Goal: Obtain resource: Obtain resource

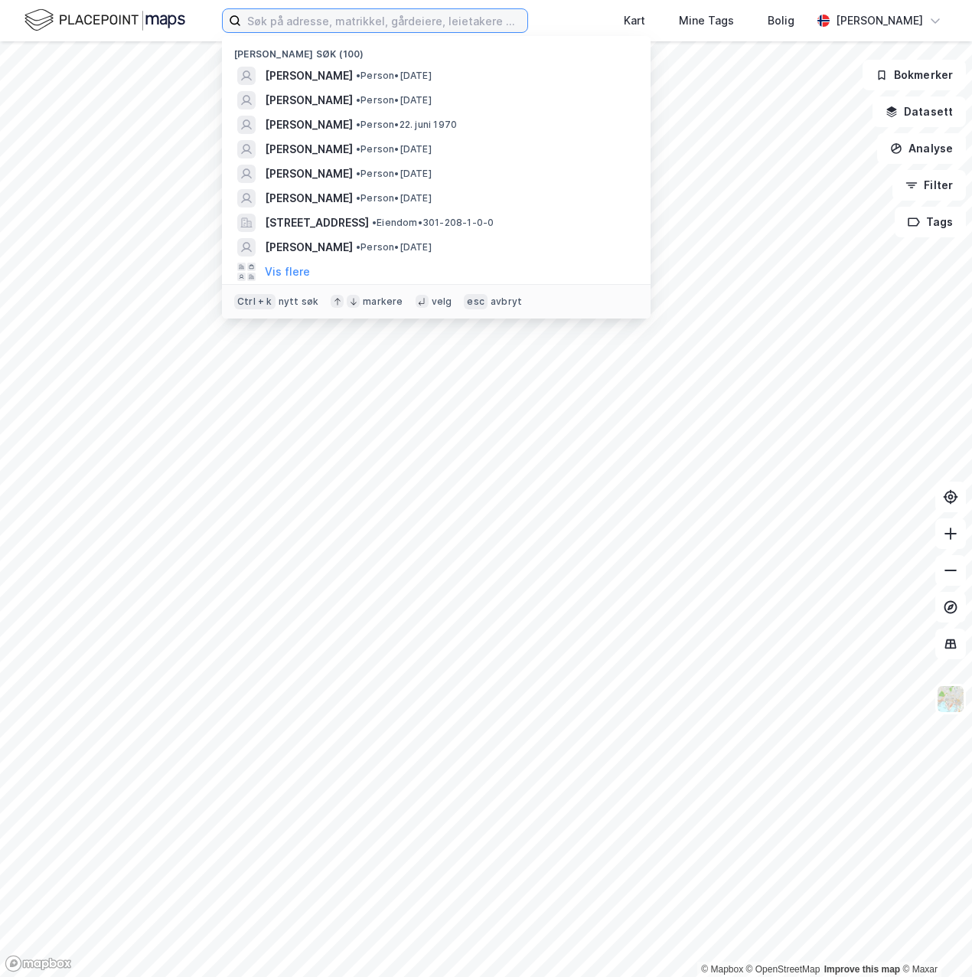
click at [381, 24] on input at bounding box center [384, 20] width 286 height 23
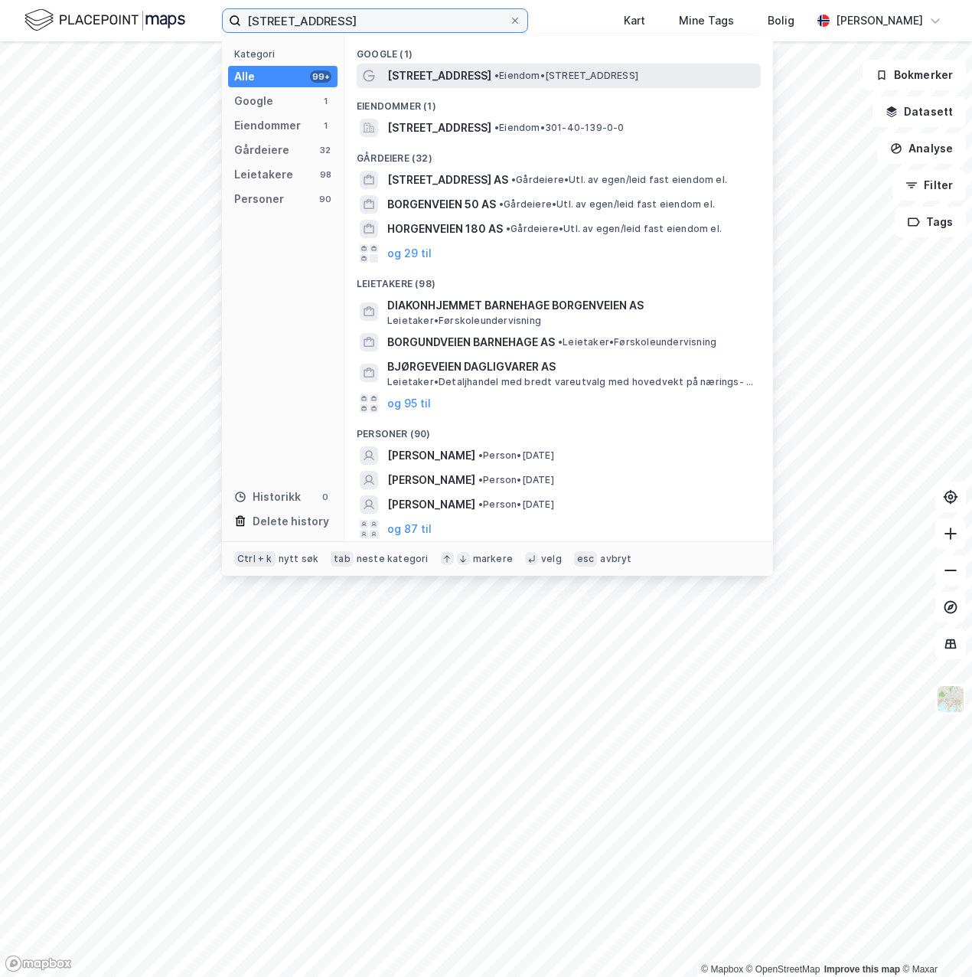
type input "[STREET_ADDRESS]"
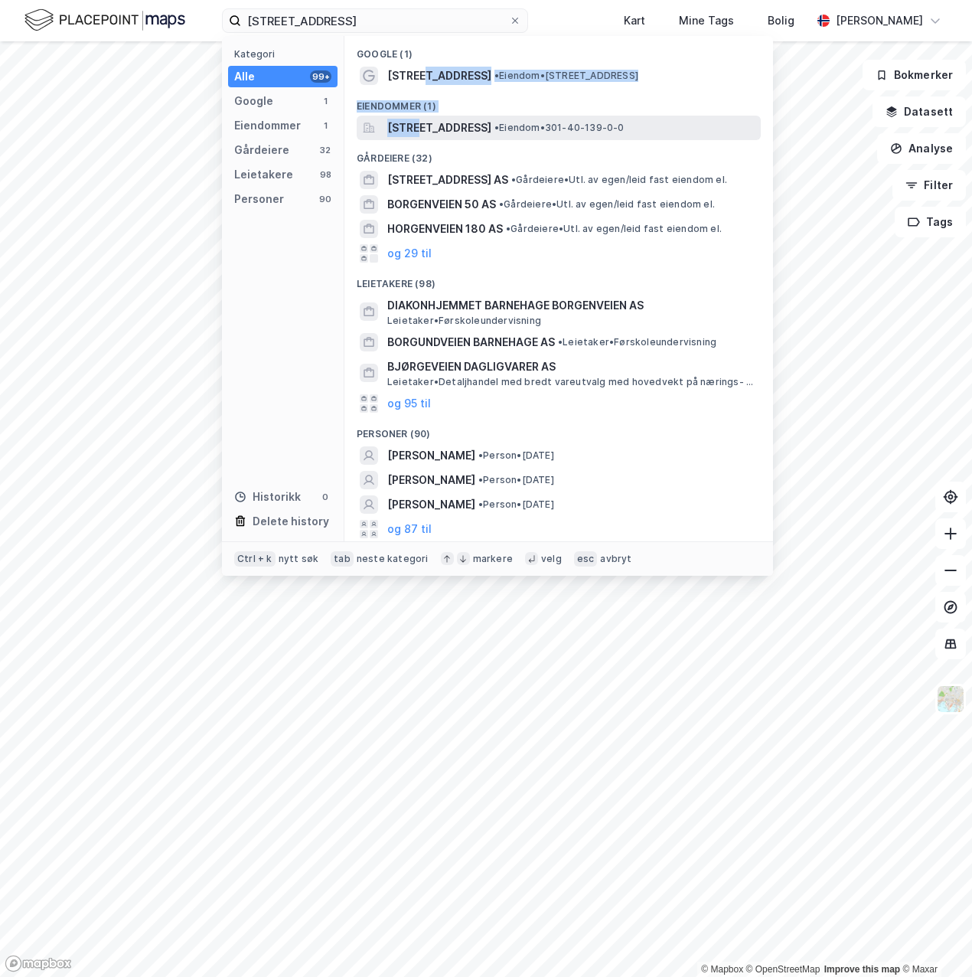
drag, startPoint x: 421, startPoint y: 69, endPoint x: 419, endPoint y: 116, distance: 46.7
click at [419, 116] on div "Google (1) Borgenveien 8K • Eiendom • [STREET_ADDRESS][GEOGRAPHIC_DATA] (1) [ST…" at bounding box center [558, 288] width 429 height 505
drag, startPoint x: 419, startPoint y: 116, endPoint x: 439, endPoint y: 127, distance: 23.0
click at [439, 127] on span "[STREET_ADDRESS]" at bounding box center [439, 128] width 104 height 18
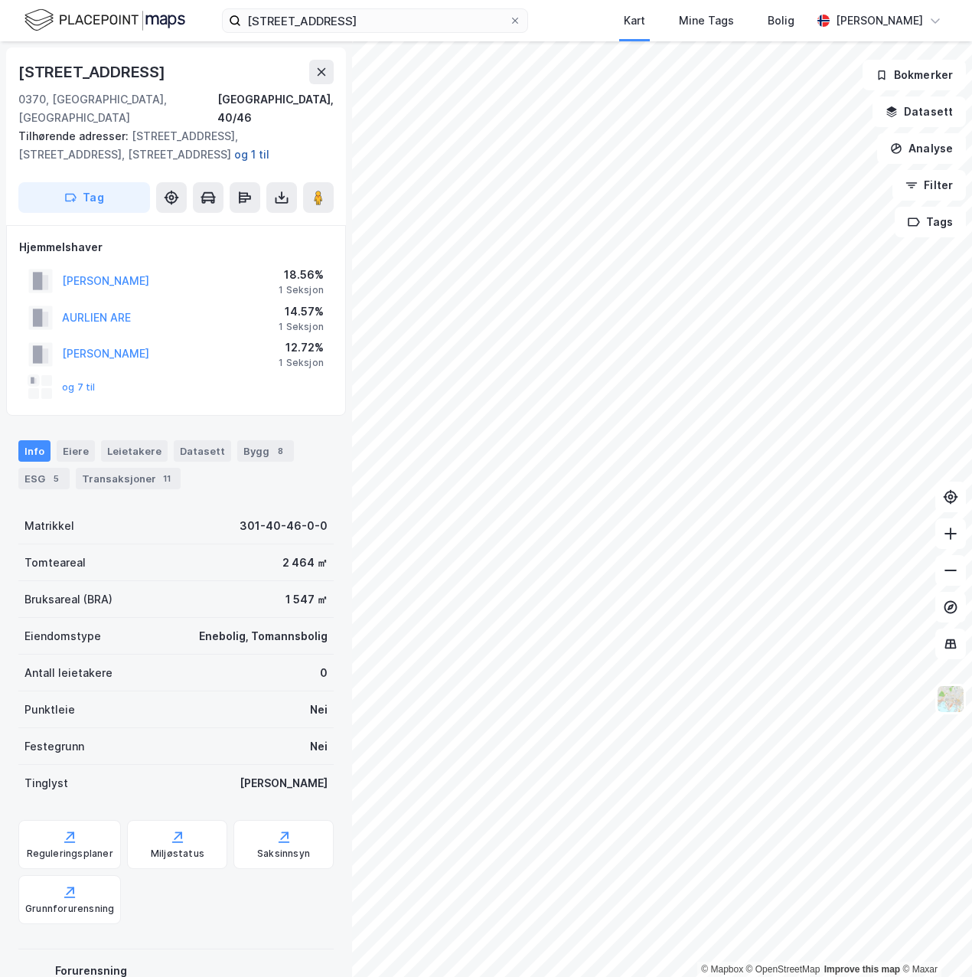
click at [0, 0] on button "og 1 til" at bounding box center [0, 0] width 0 height 0
click at [283, 197] on icon at bounding box center [282, 200] width 13 height 6
click at [243, 222] on div "Last ned grunnbok" at bounding box center [205, 228] width 89 height 12
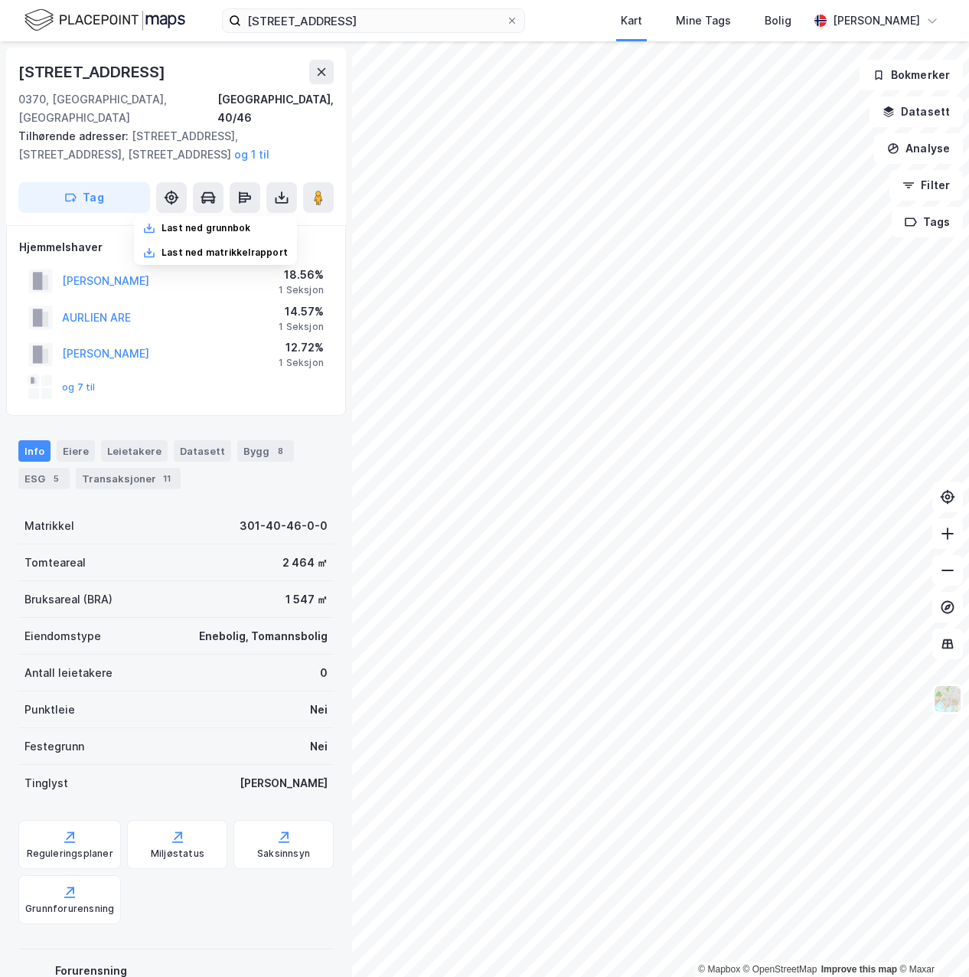
click at [82, 375] on div "og 7 til" at bounding box center [61, 387] width 67 height 24
click at [0, 0] on button "og 7 til" at bounding box center [0, 0] width 0 height 0
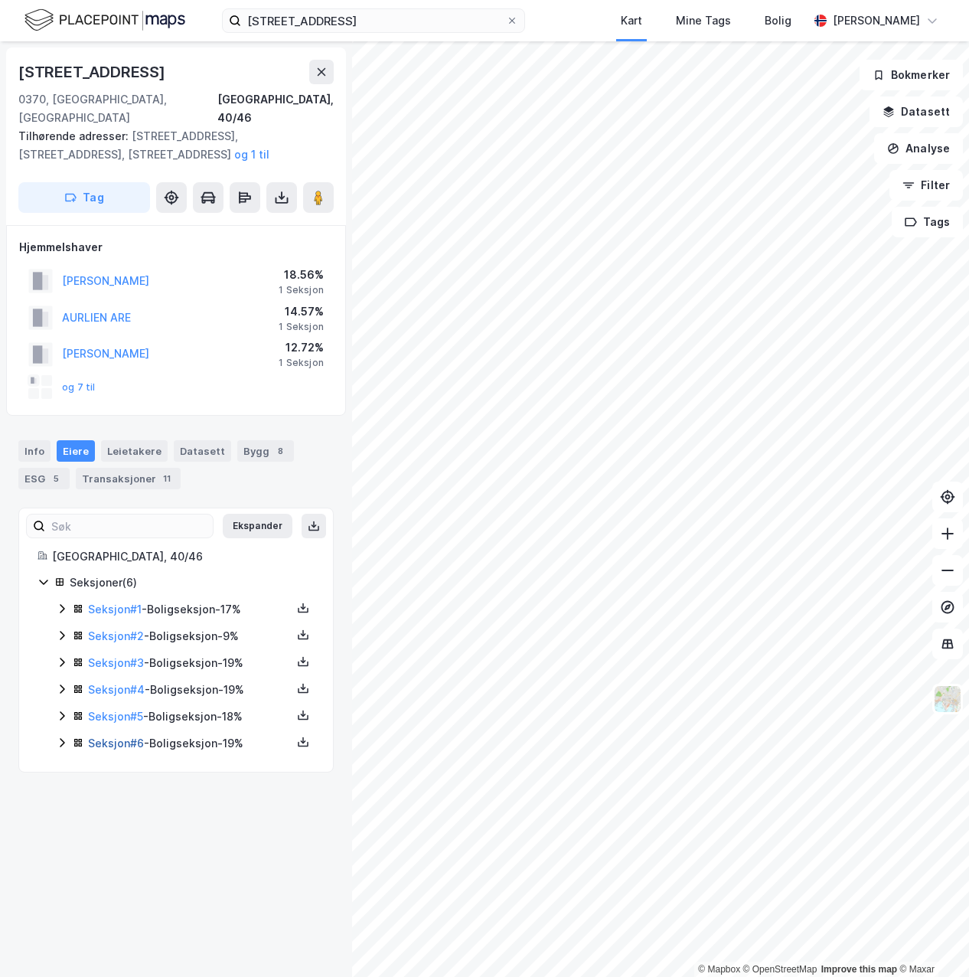
click at [102, 736] on link "Seksjon # 6" at bounding box center [116, 742] width 56 height 13
